Goal: Navigation & Orientation: Go to known website

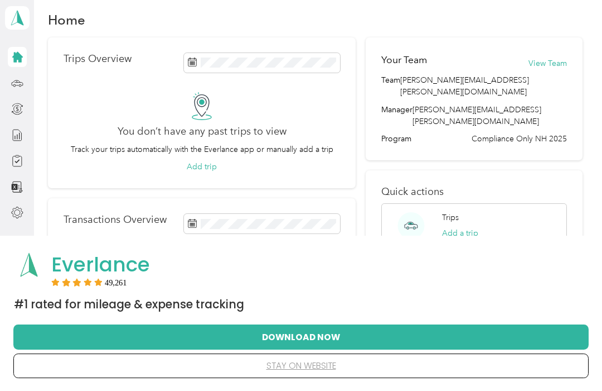
click at [9, 25] on icon at bounding box center [17, 18] width 17 height 16
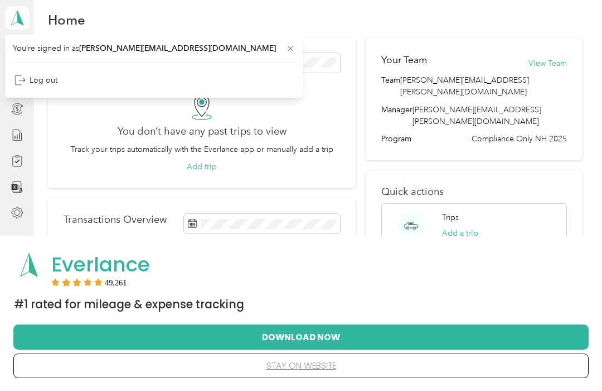
click at [285, 341] on button "Download Now" at bounding box center [301, 336] width 540 height 23
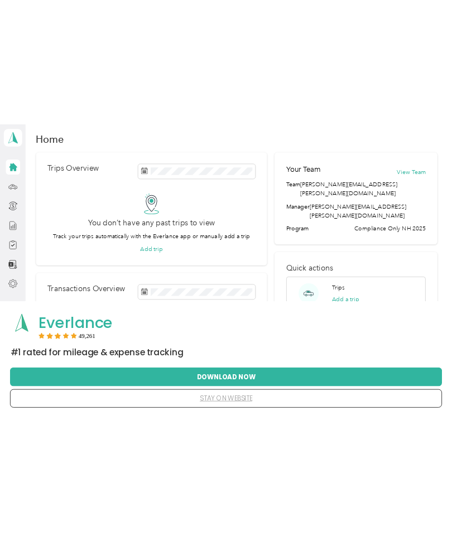
scroll to position [4, 0]
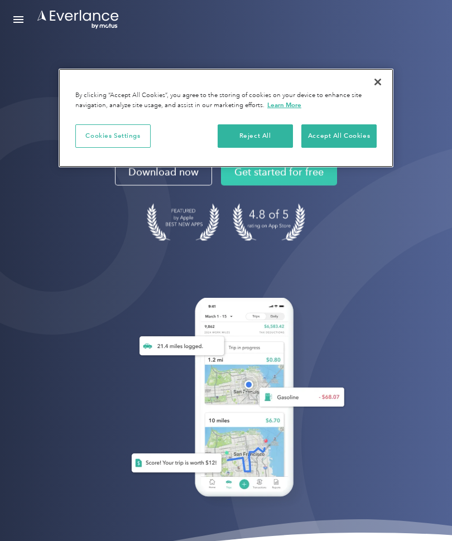
click at [345, 129] on button "Accept All Cookies" at bounding box center [338, 135] width 75 height 23
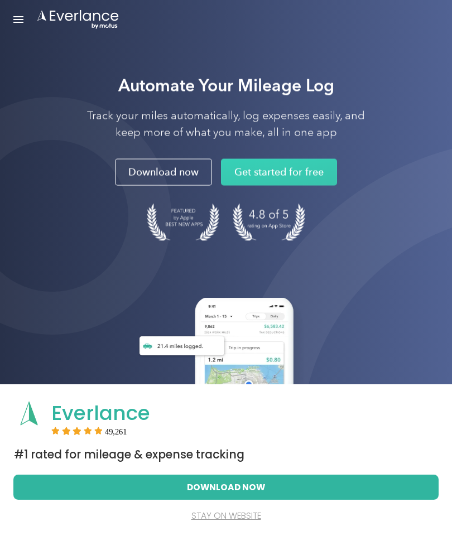
click at [168, 172] on link "Download now" at bounding box center [163, 172] width 97 height 27
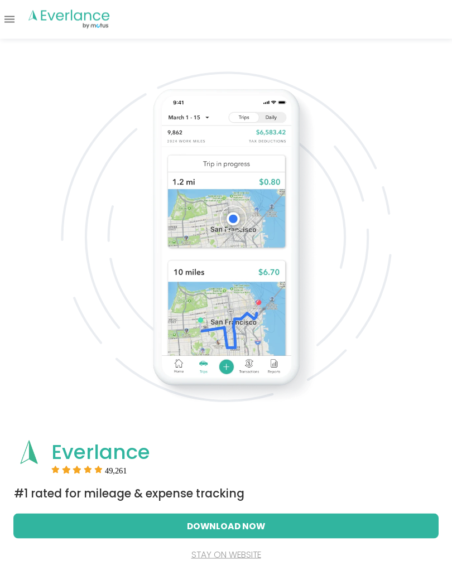
scroll to position [1039, 0]
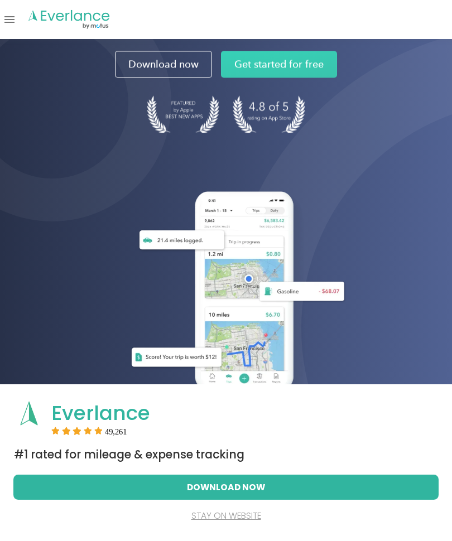
click at [7, 21] on link "Open Menu" at bounding box center [9, 19] width 19 height 21
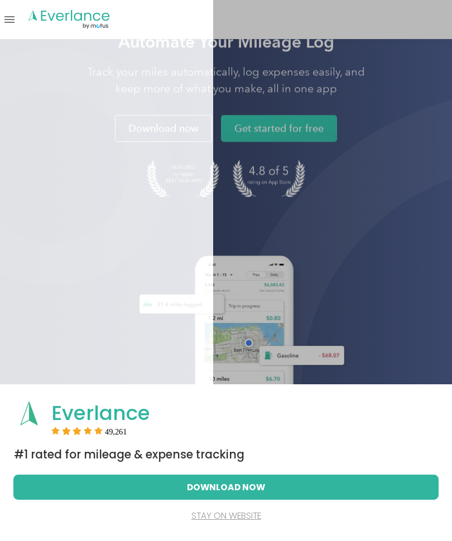
scroll to position [0, 0]
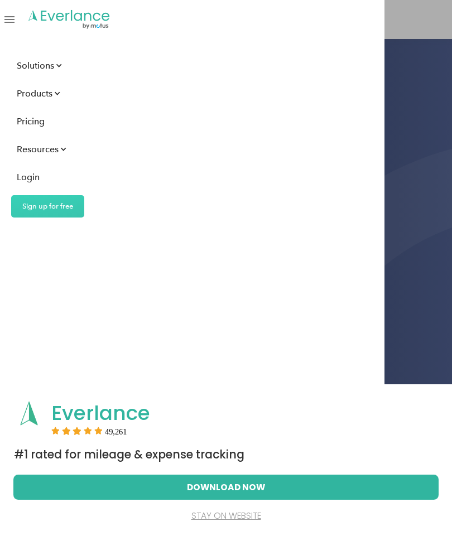
click at [28, 175] on div "Login" at bounding box center [28, 177] width 23 height 14
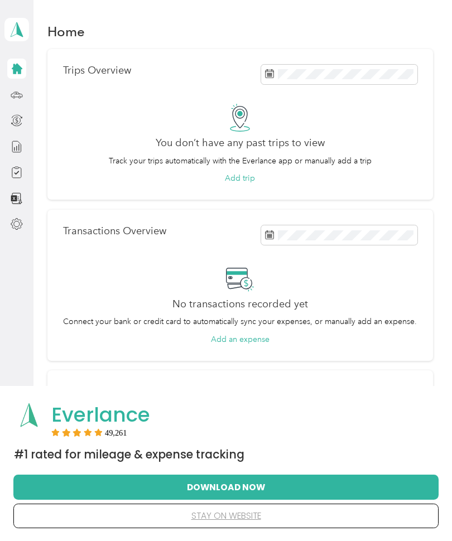
click at [18, 66] on icon at bounding box center [17, 69] width 11 height 11
